Goal: Task Accomplishment & Management: Manage account settings

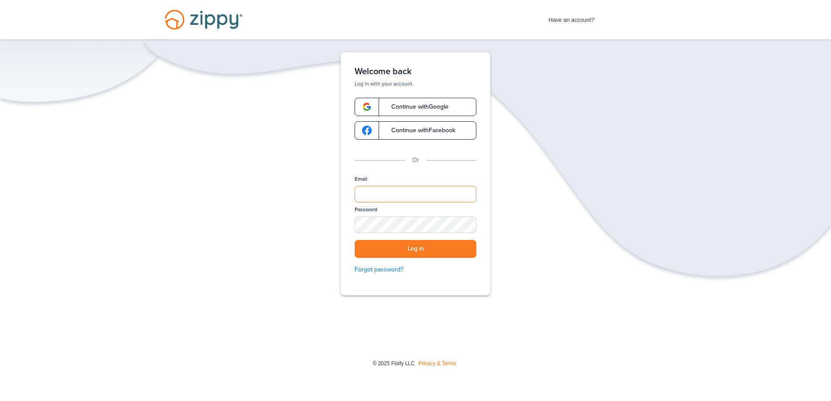
drag, startPoint x: 380, startPoint y: 191, endPoint x: 378, endPoint y: 195, distance: 4.5
click at [379, 193] on input "Email" at bounding box center [416, 194] width 122 height 17
type input "**********"
click at [355, 240] on button "Log in" at bounding box center [416, 249] width 122 height 18
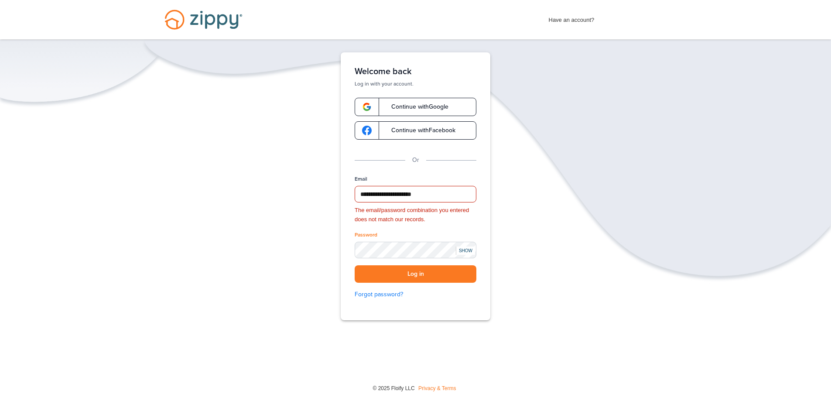
click at [464, 250] on div "SHOW" at bounding box center [465, 251] width 19 height 8
click at [298, 262] on div "**********" at bounding box center [415, 213] width 831 height 322
click at [431, 274] on button "Log in" at bounding box center [416, 274] width 122 height 18
click at [398, 272] on button "Log in" at bounding box center [416, 274] width 122 height 18
click at [370, 294] on link "Forgot password?" at bounding box center [416, 295] width 122 height 10
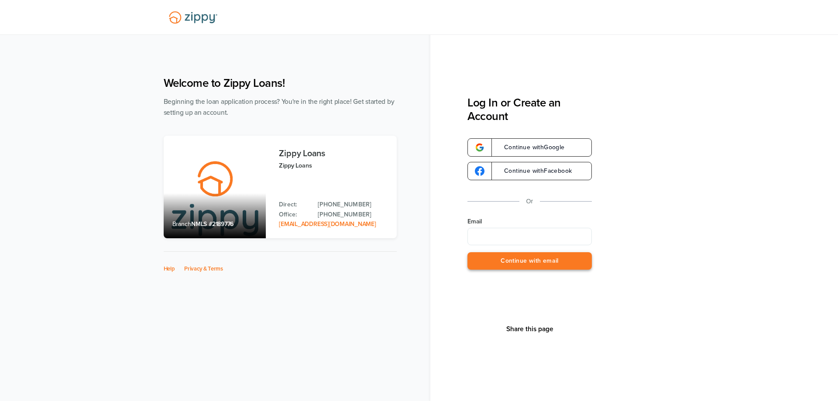
click at [510, 260] on button "Continue with email" at bounding box center [529, 261] width 124 height 18
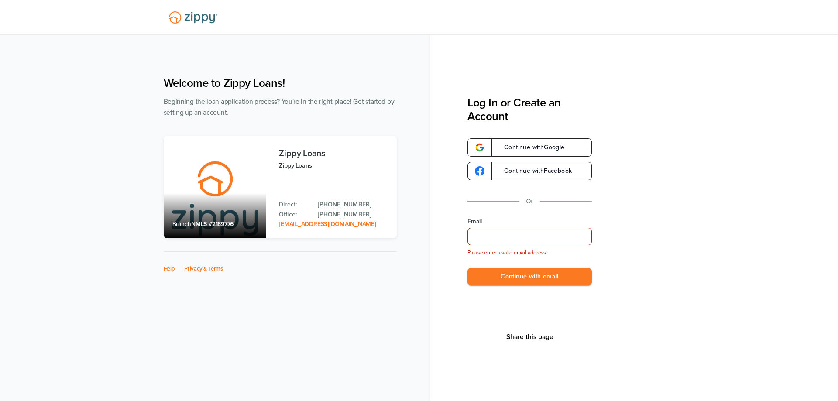
click at [485, 233] on input "Email" at bounding box center [529, 236] width 124 height 17
type input "**********"
click at [514, 280] on button "Continue with email" at bounding box center [529, 277] width 124 height 18
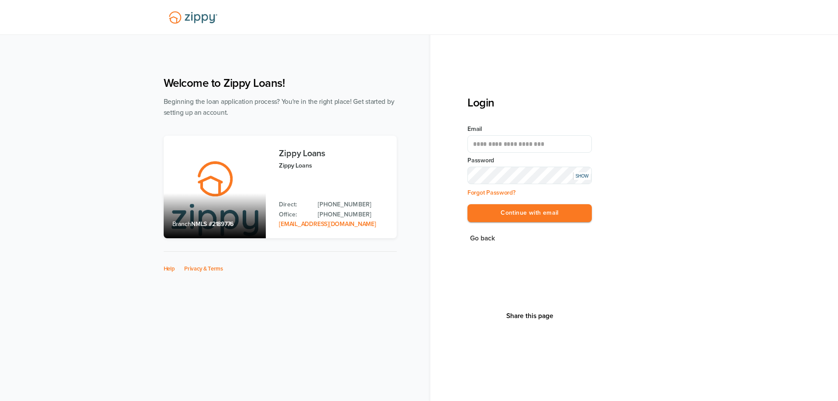
click at [583, 178] on div "SHOW" at bounding box center [581, 175] width 17 height 7
click at [509, 212] on button "Continue with email" at bounding box center [529, 213] width 124 height 18
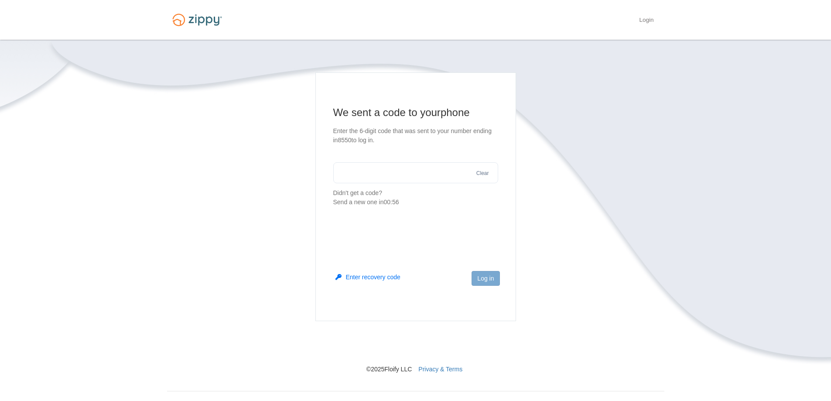
click at [357, 171] on input "text" at bounding box center [415, 172] width 165 height 21
type input "******"
click at [494, 278] on button "Log in" at bounding box center [486, 278] width 28 height 15
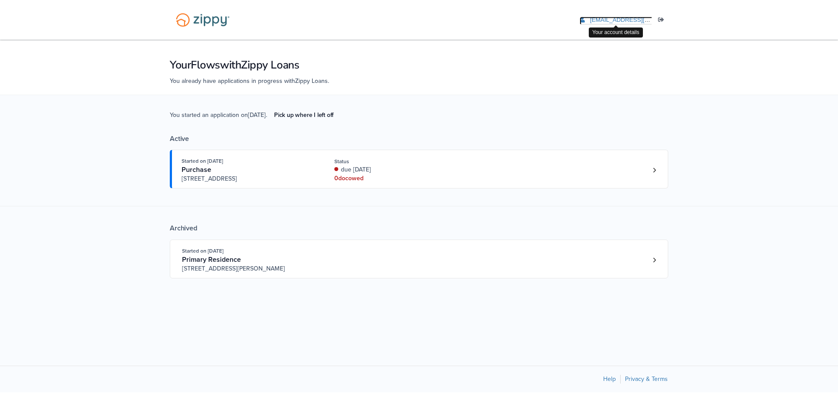
click at [611, 18] on span "[EMAIL_ADDRESS][DOMAIN_NAME]" at bounding box center [640, 20] width 100 height 7
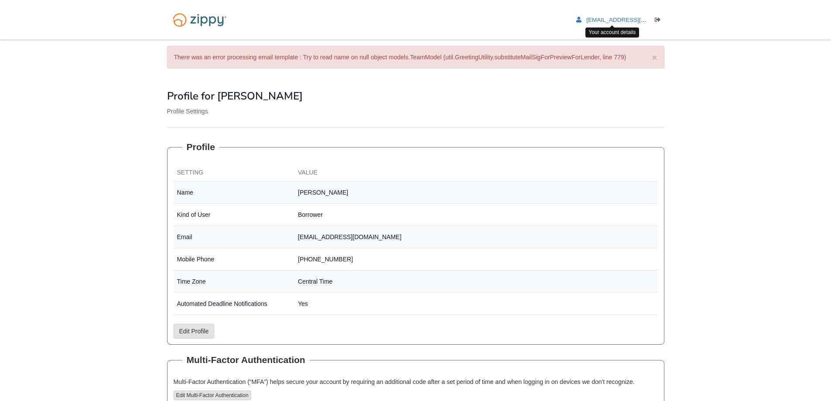
click at [599, 16] on li "[EMAIL_ADDRESS][DOMAIN_NAME]" at bounding box center [612, 20] width 72 height 8
click at [599, 17] on span "[EMAIL_ADDRESS][DOMAIN_NAME]" at bounding box center [636, 20] width 100 height 7
click at [582, 19] on link "[EMAIL_ADDRESS][DOMAIN_NAME]" at bounding box center [631, 21] width 110 height 9
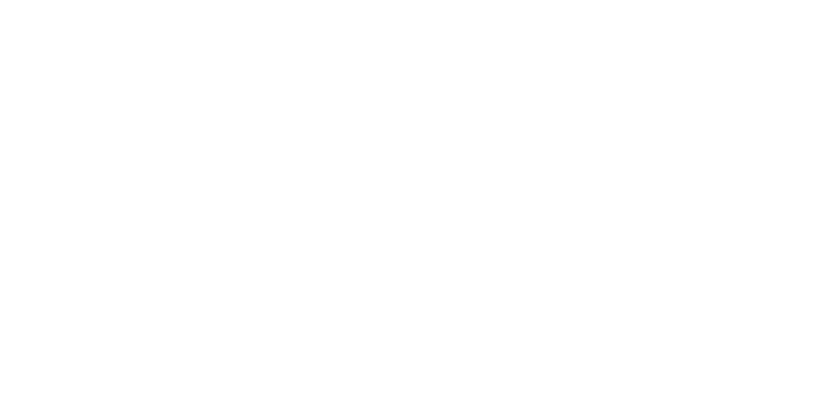
click at [0, 0] on div "Have an account? Apply Now Have an account? Log in Schedule a Floify Demo" at bounding box center [0, 0] width 0 height 0
